Goal: Information Seeking & Learning: Learn about a topic

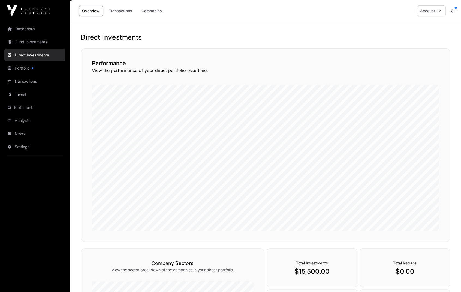
click at [120, 14] on link "Transactions" at bounding box center [120, 11] width 31 height 10
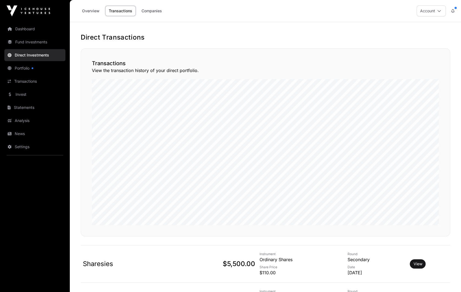
scroll to position [73, 0]
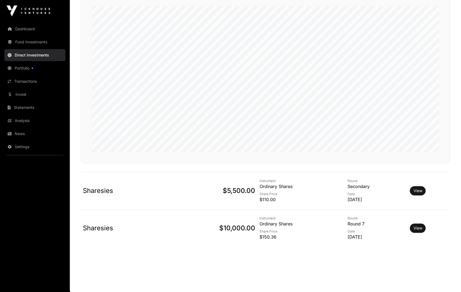
click at [418, 189] on link "View" at bounding box center [417, 190] width 9 height 5
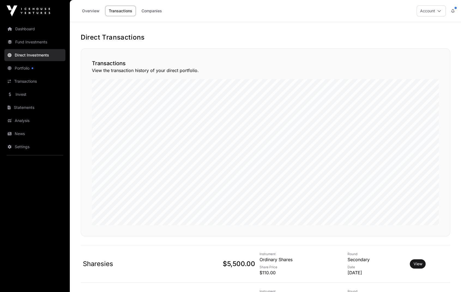
scroll to position [73, 0]
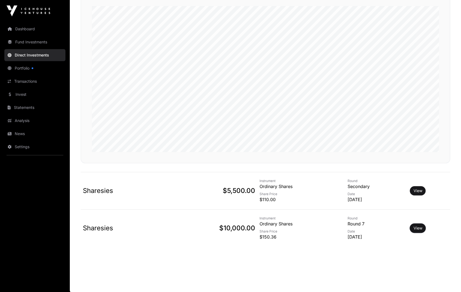
click at [418, 224] on button "View" at bounding box center [417, 227] width 16 height 9
click at [418, 225] on link "View" at bounding box center [417, 227] width 9 height 5
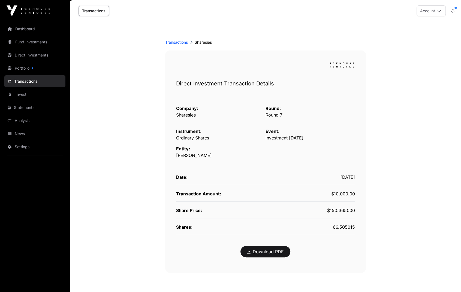
click at [175, 43] on link "Transactions" at bounding box center [176, 42] width 23 height 5
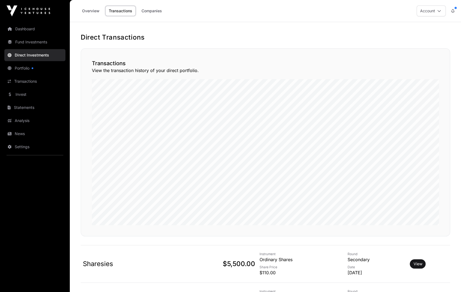
click at [86, 11] on link "Overview" at bounding box center [90, 11] width 25 height 10
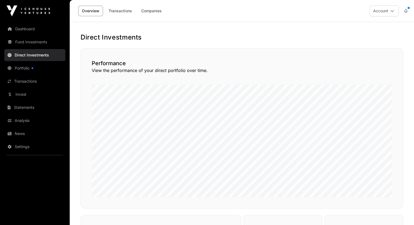
click at [26, 68] on link "Portfolio" at bounding box center [34, 68] width 61 height 12
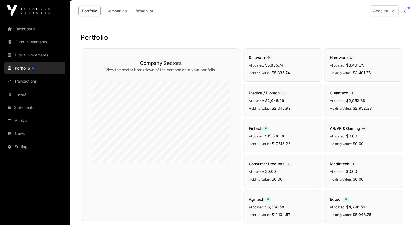
click at [21, 68] on link "Portfolio" at bounding box center [34, 68] width 61 height 12
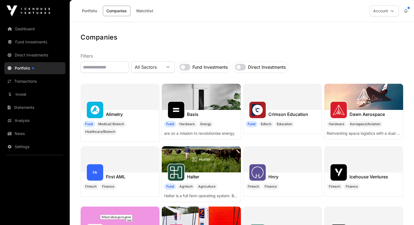
click at [22, 43] on link "Fund Investments" at bounding box center [34, 42] width 61 height 12
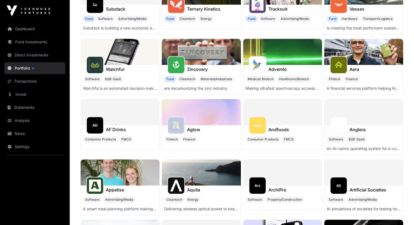
click at [22, 43] on link "Fund Investments" at bounding box center [34, 42] width 61 height 12
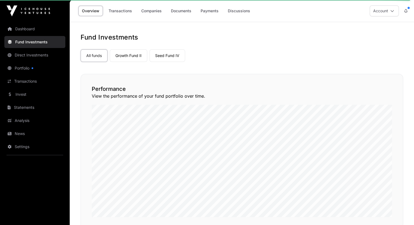
click at [167, 56] on link "Seed Fund IV" at bounding box center [168, 55] width 36 height 13
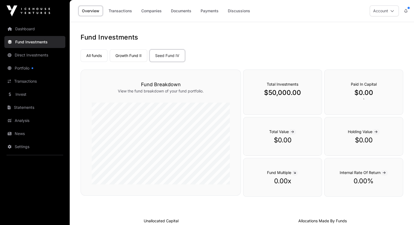
click at [124, 56] on link "Growth Fund II" at bounding box center [129, 55] width 38 height 13
click at [237, 10] on link "Discussions" at bounding box center [238, 11] width 29 height 10
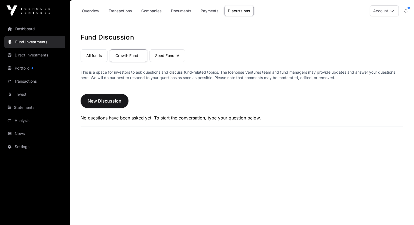
click at [22, 135] on link "News" at bounding box center [34, 134] width 61 height 12
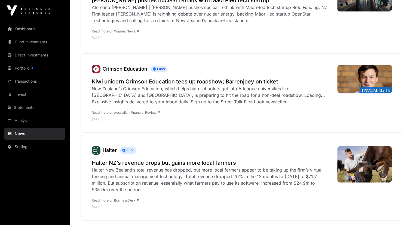
scroll to position [327, 0]
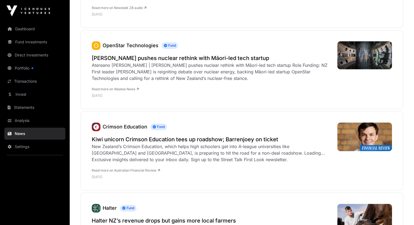
click at [39, 55] on link "Direct Investments" at bounding box center [34, 55] width 61 height 12
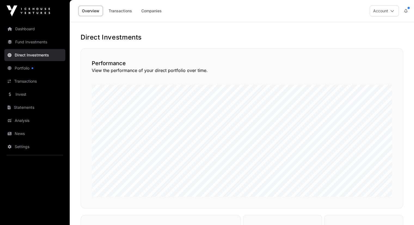
click at [151, 11] on link "Companies" at bounding box center [152, 11] width 28 height 10
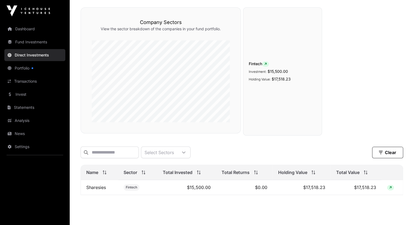
scroll to position [60, 0]
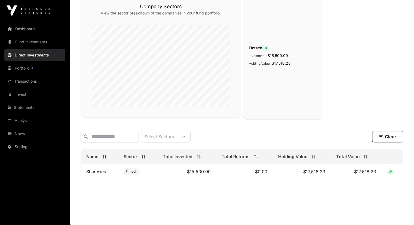
click at [25, 68] on link "Portfolio" at bounding box center [34, 68] width 61 height 12
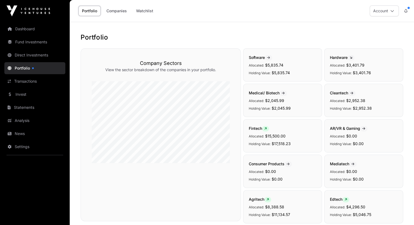
click at [123, 13] on link "Companies" at bounding box center [117, 11] width 28 height 10
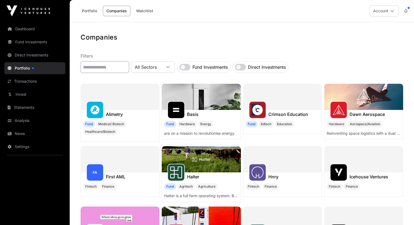
click at [114, 68] on input "text" at bounding box center [105, 66] width 48 height 11
type input "******"
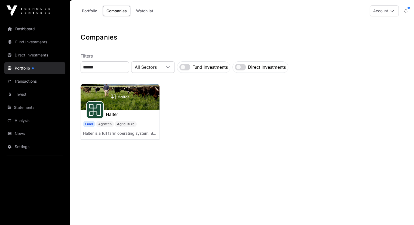
click at [111, 104] on img at bounding box center [120, 97] width 79 height 26
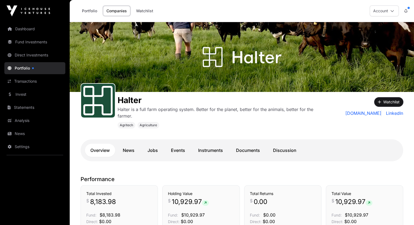
click at [392, 99] on button "Watchlist" at bounding box center [389, 101] width 29 height 9
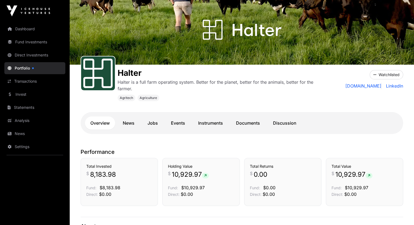
click at [175, 124] on link "Events" at bounding box center [178, 122] width 25 height 13
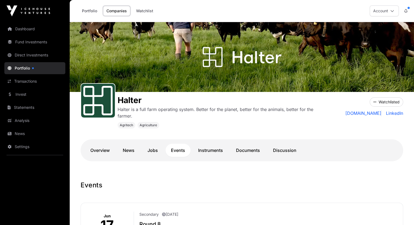
click at [130, 150] on link "News" at bounding box center [128, 150] width 23 height 13
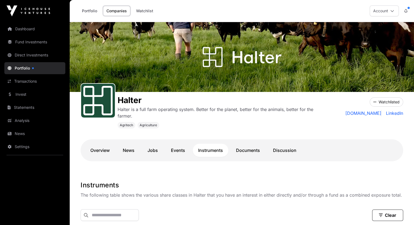
click at [180, 150] on link "Events" at bounding box center [178, 150] width 25 height 13
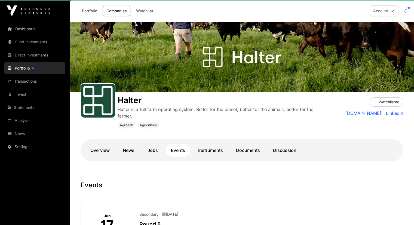
scroll to position [54, 0]
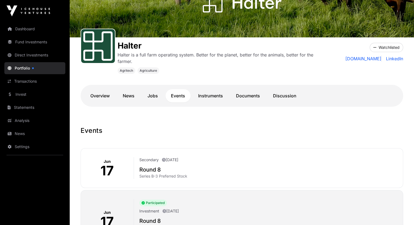
click at [252, 94] on link "Documents" at bounding box center [248, 95] width 35 height 13
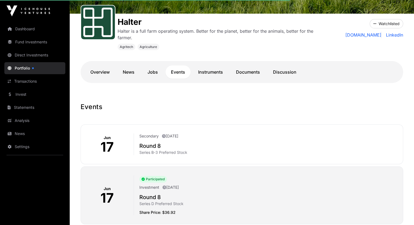
scroll to position [82, 0]
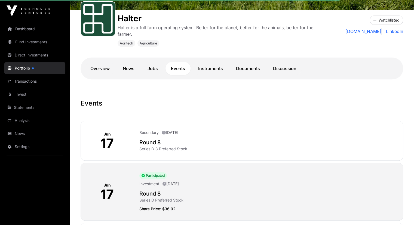
click at [245, 68] on link "Documents" at bounding box center [248, 68] width 35 height 13
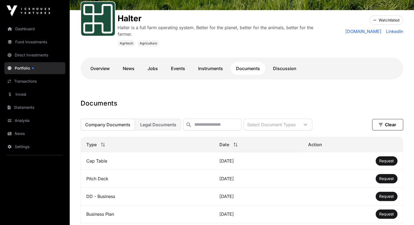
click at [281, 70] on link "Discussion" at bounding box center [285, 68] width 34 height 13
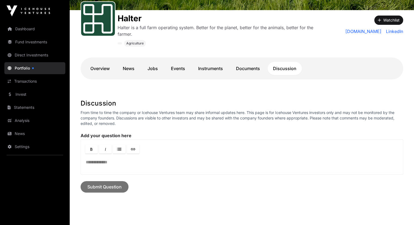
click at [107, 68] on link "Overview" at bounding box center [100, 68] width 30 height 13
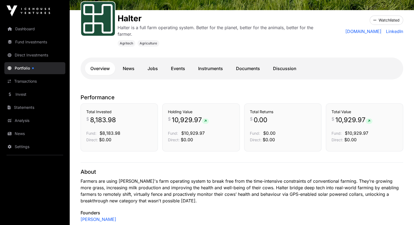
click at [155, 68] on link "Jobs" at bounding box center [152, 68] width 21 height 13
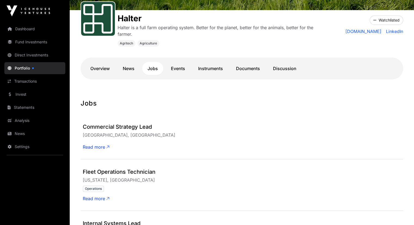
click at [179, 69] on link "Events" at bounding box center [178, 68] width 25 height 13
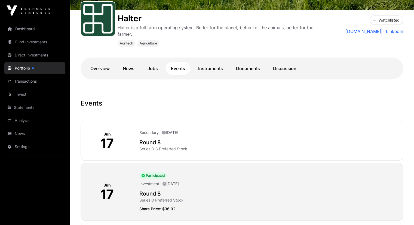
click at [208, 69] on link "Instruments" at bounding box center [211, 68] width 36 height 13
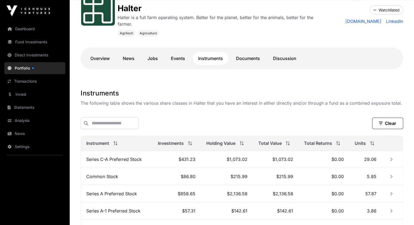
scroll to position [82, 0]
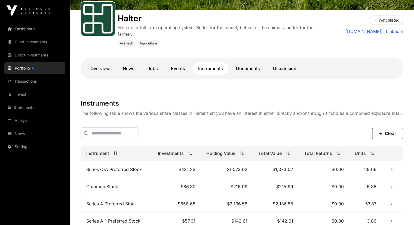
click at [132, 68] on link "News" at bounding box center [128, 68] width 23 height 13
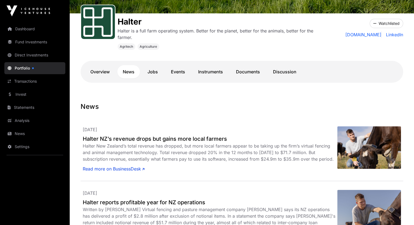
scroll to position [27, 0]
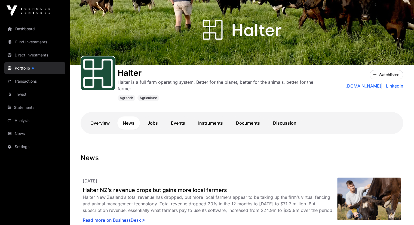
click at [20, 29] on link "Dashboard" at bounding box center [34, 29] width 61 height 12
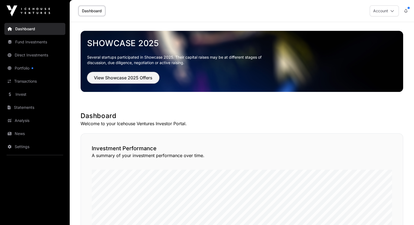
click at [126, 78] on span "View Showcase 2025 Offers" at bounding box center [123, 77] width 59 height 7
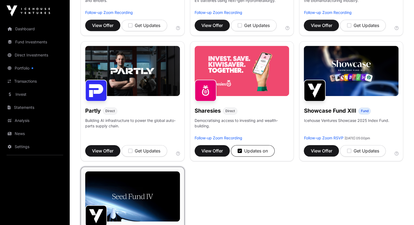
scroll to position [272, 0]
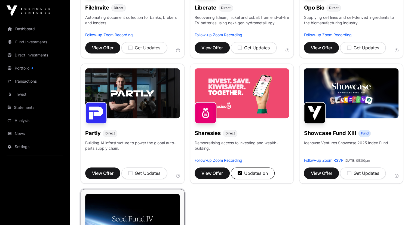
click at [232, 162] on link "Follow-up Zoom Recording" at bounding box center [219, 160] width 48 height 5
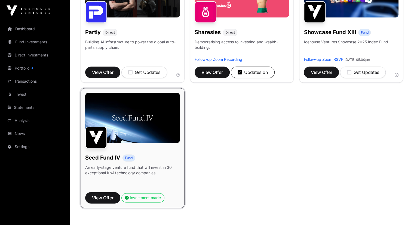
scroll to position [381, 0]
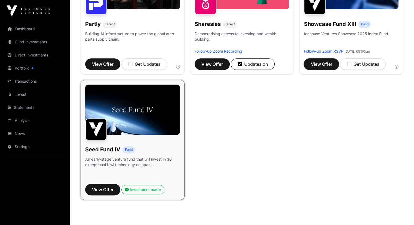
click at [327, 67] on span "View Offer" at bounding box center [322, 64] width 22 height 7
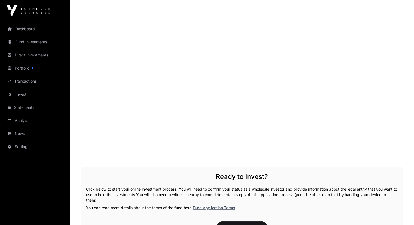
scroll to position [681, 0]
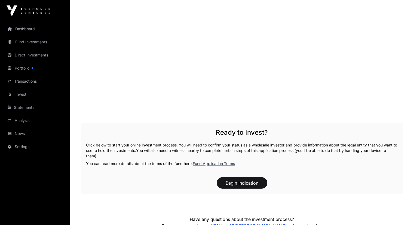
click at [25, 31] on link "Dashboard" at bounding box center [34, 29] width 61 height 12
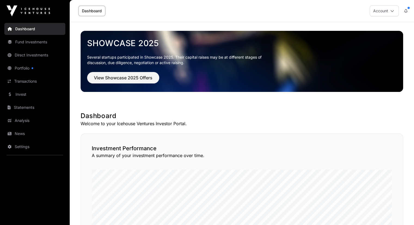
click at [91, 11] on link "Dashboard" at bounding box center [91, 11] width 27 height 10
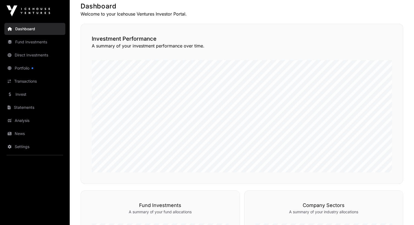
scroll to position [1, 0]
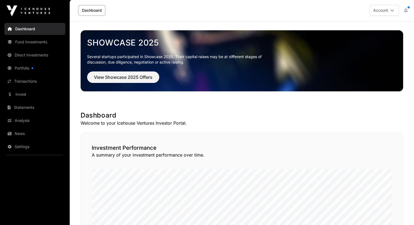
click at [31, 54] on link "Direct Investments" at bounding box center [34, 55] width 61 height 12
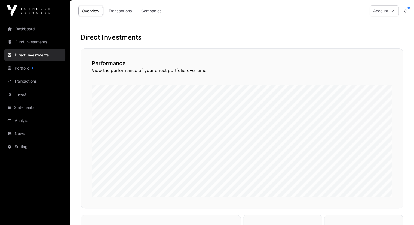
click at [151, 11] on link "Companies" at bounding box center [152, 11] width 28 height 10
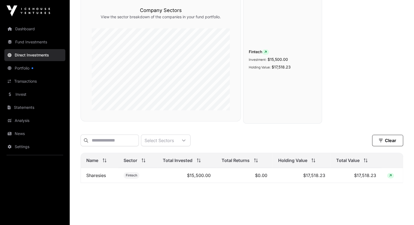
scroll to position [60, 0]
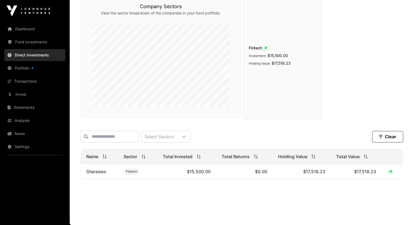
click at [95, 174] on link "Sharesies" at bounding box center [96, 171] width 20 height 5
